Goal: Transaction & Acquisition: Purchase product/service

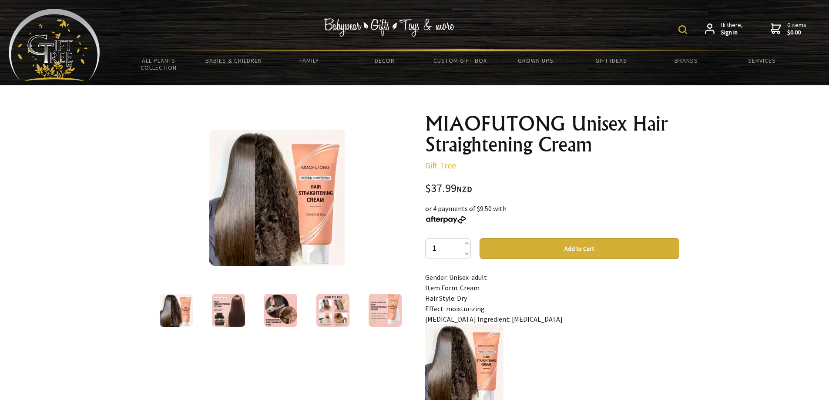
click at [216, 315] on img at bounding box center [228, 310] width 33 height 33
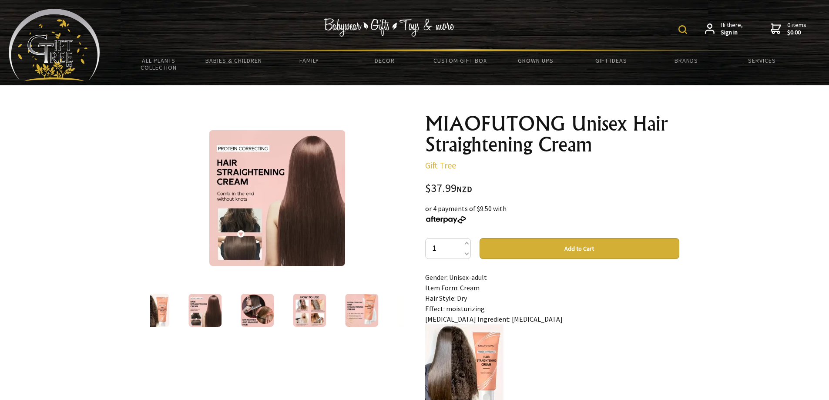
click at [262, 315] on img at bounding box center [257, 310] width 33 height 33
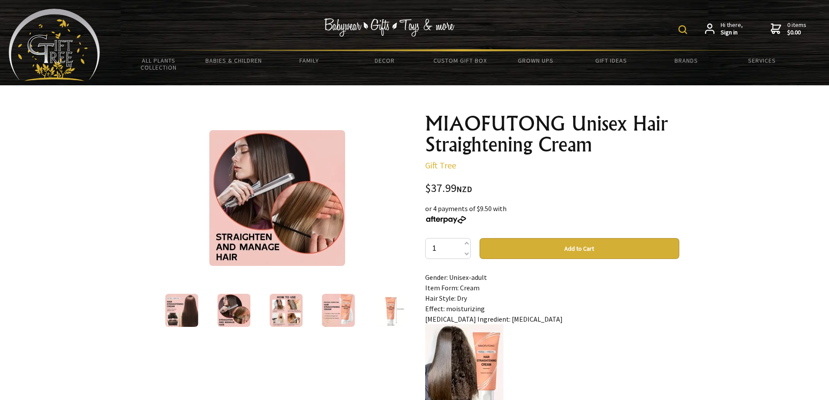
click at [271, 311] on img at bounding box center [285, 310] width 33 height 33
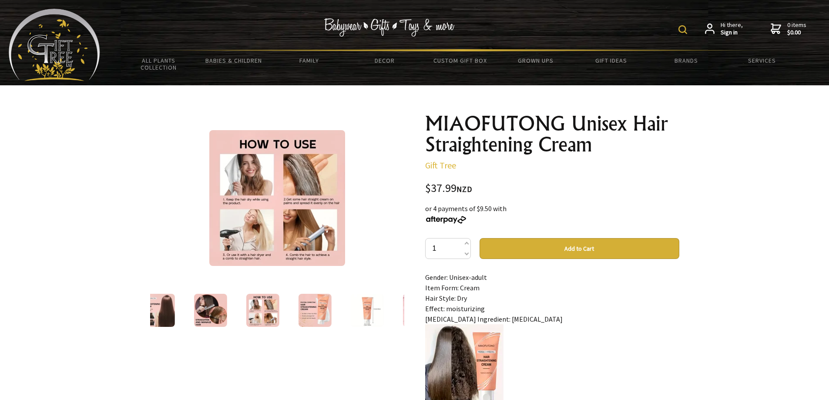
click at [296, 216] on img at bounding box center [277, 198] width 136 height 136
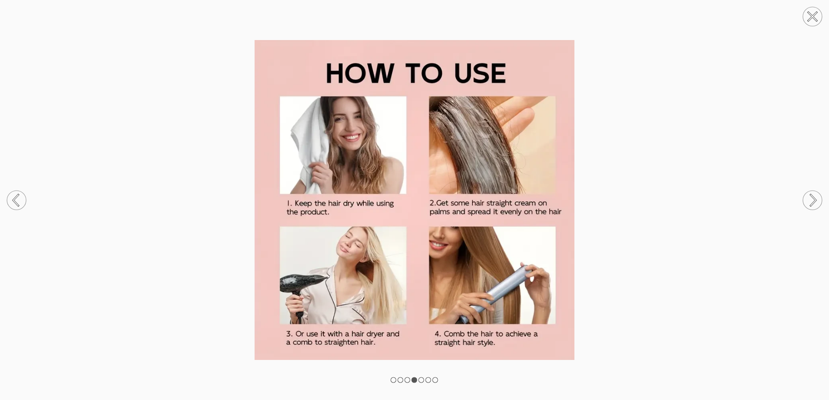
click at [811, 200] on circle at bounding box center [812, 200] width 19 height 19
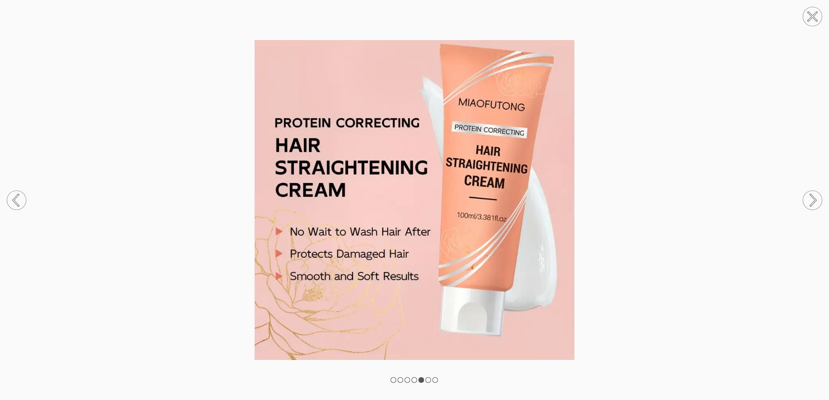
click at [20, 205] on circle at bounding box center [16, 200] width 19 height 19
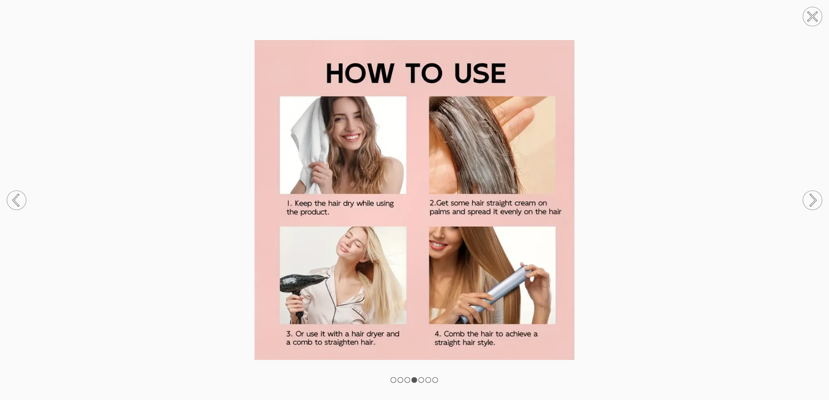
click at [20, 205] on circle at bounding box center [16, 200] width 19 height 19
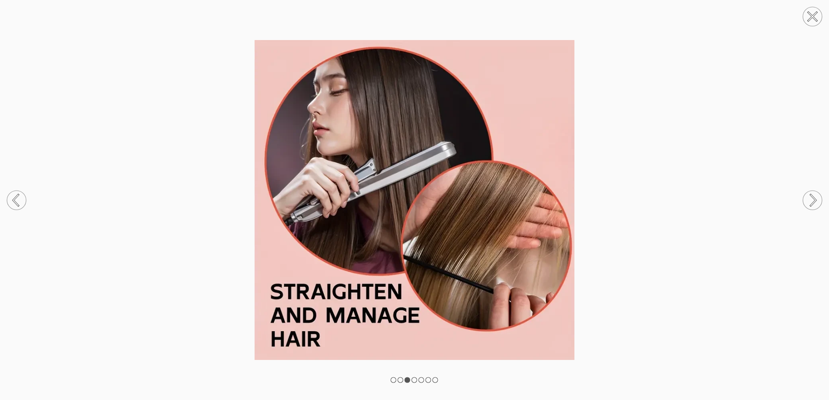
click at [812, 199] on circle at bounding box center [812, 200] width 19 height 19
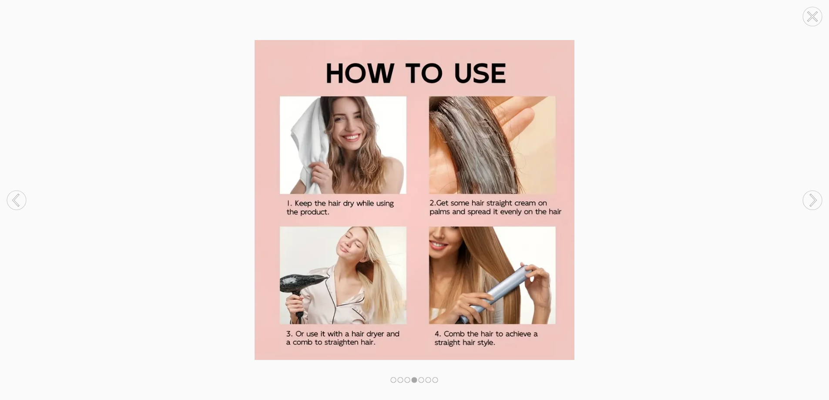
click at [812, 199] on circle at bounding box center [812, 200] width 19 height 19
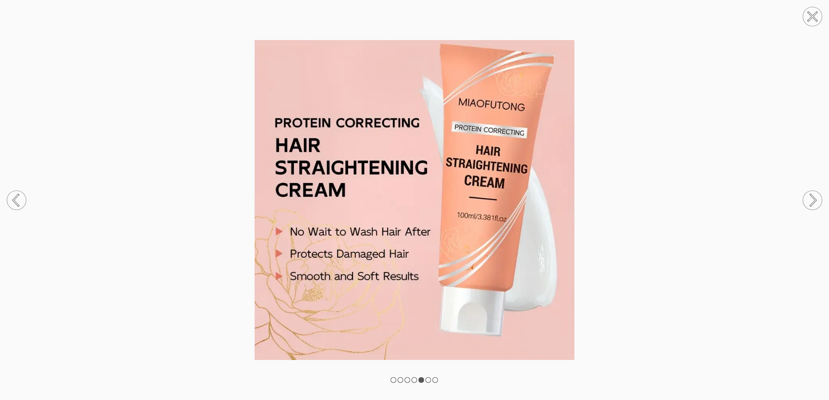
click at [812, 199] on circle at bounding box center [812, 200] width 19 height 19
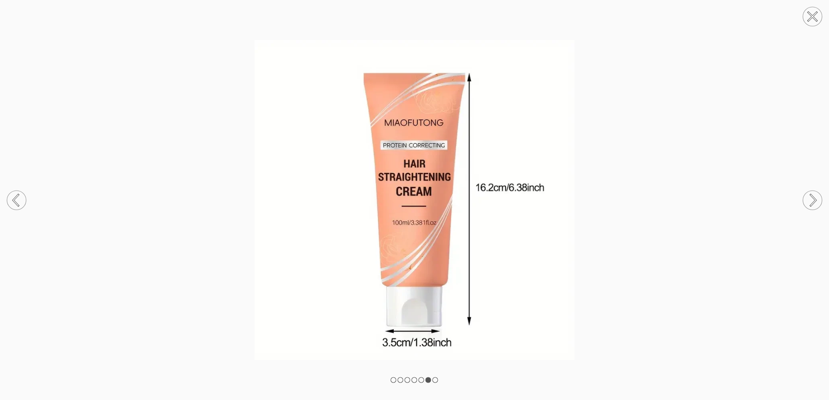
click at [812, 199] on circle at bounding box center [812, 200] width 19 height 19
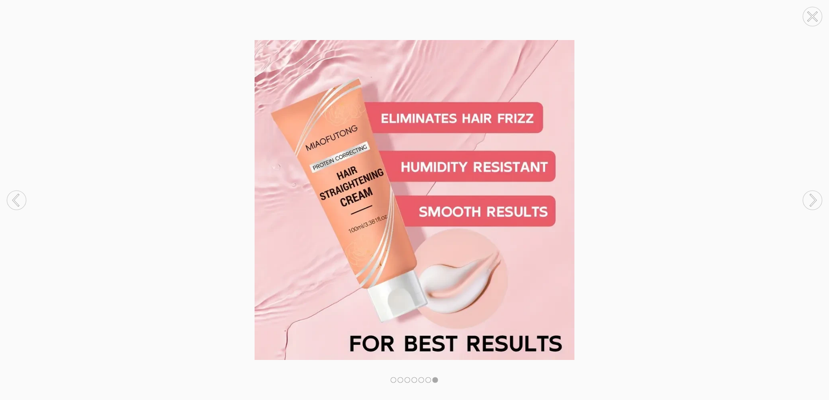
click at [812, 199] on circle at bounding box center [812, 200] width 19 height 19
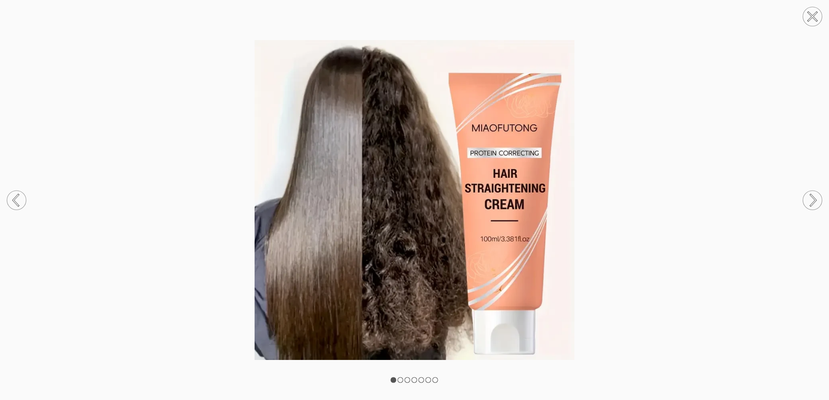
click at [812, 199] on circle at bounding box center [812, 200] width 19 height 19
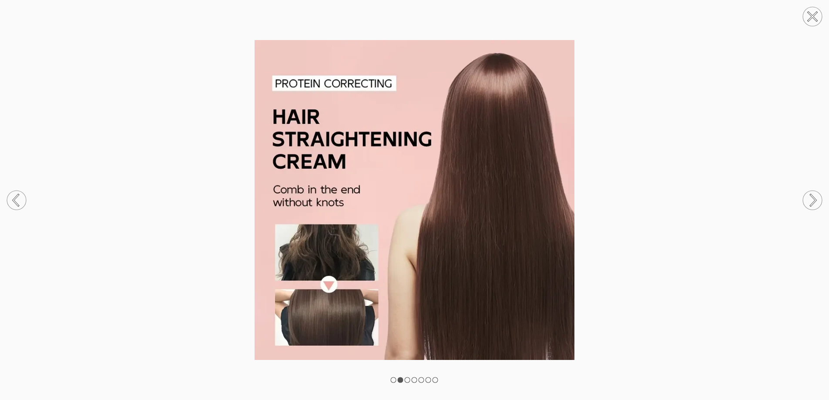
click at [812, 199] on circle at bounding box center [812, 200] width 19 height 19
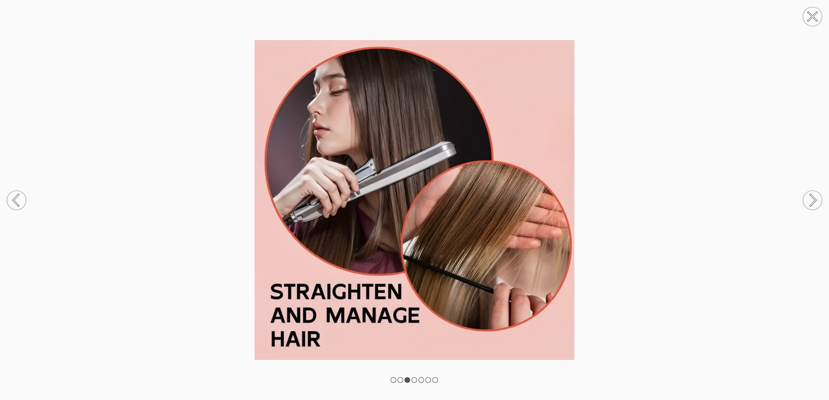
click at [735, 147] on img at bounding box center [414, 200] width 829 height 320
click at [817, 14] on circle at bounding box center [812, 16] width 19 height 19
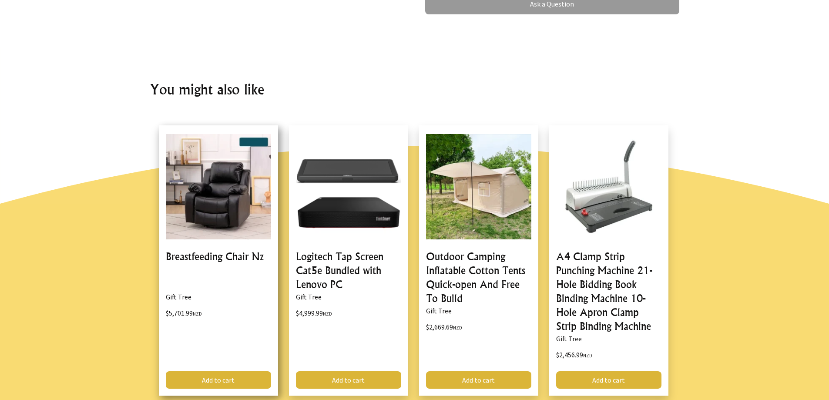
scroll to position [827, 0]
